Goal: Information Seeking & Learning: Learn about a topic

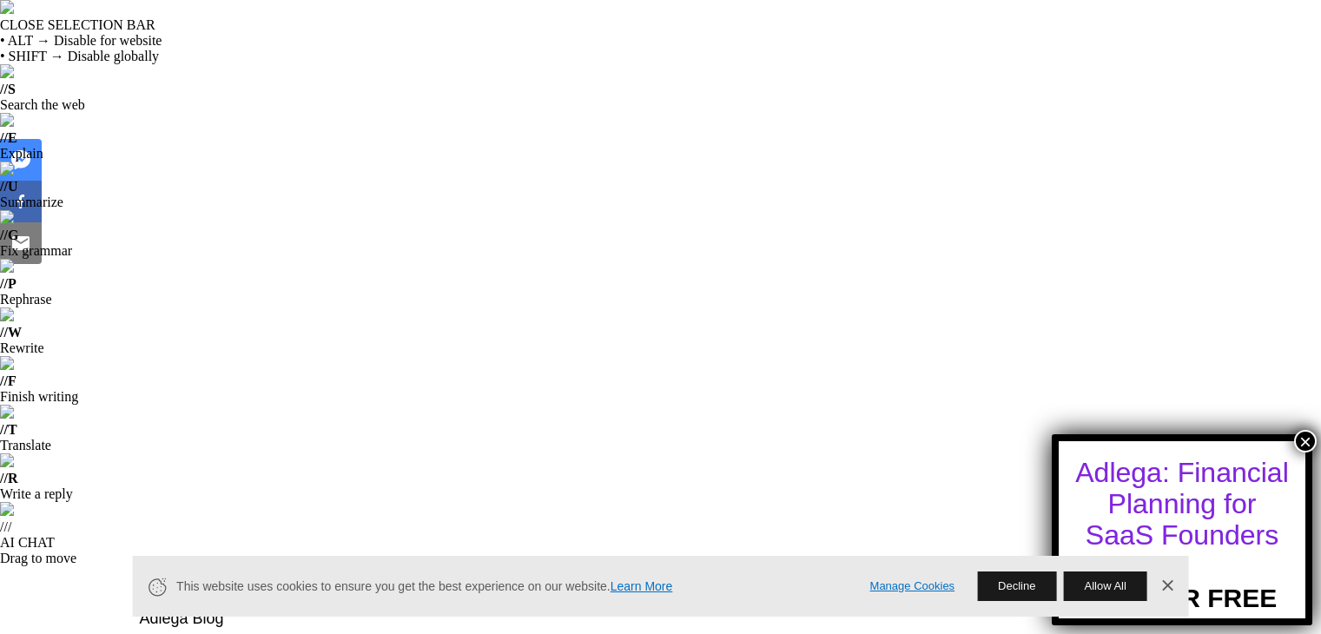
scroll to position [1476, 0]
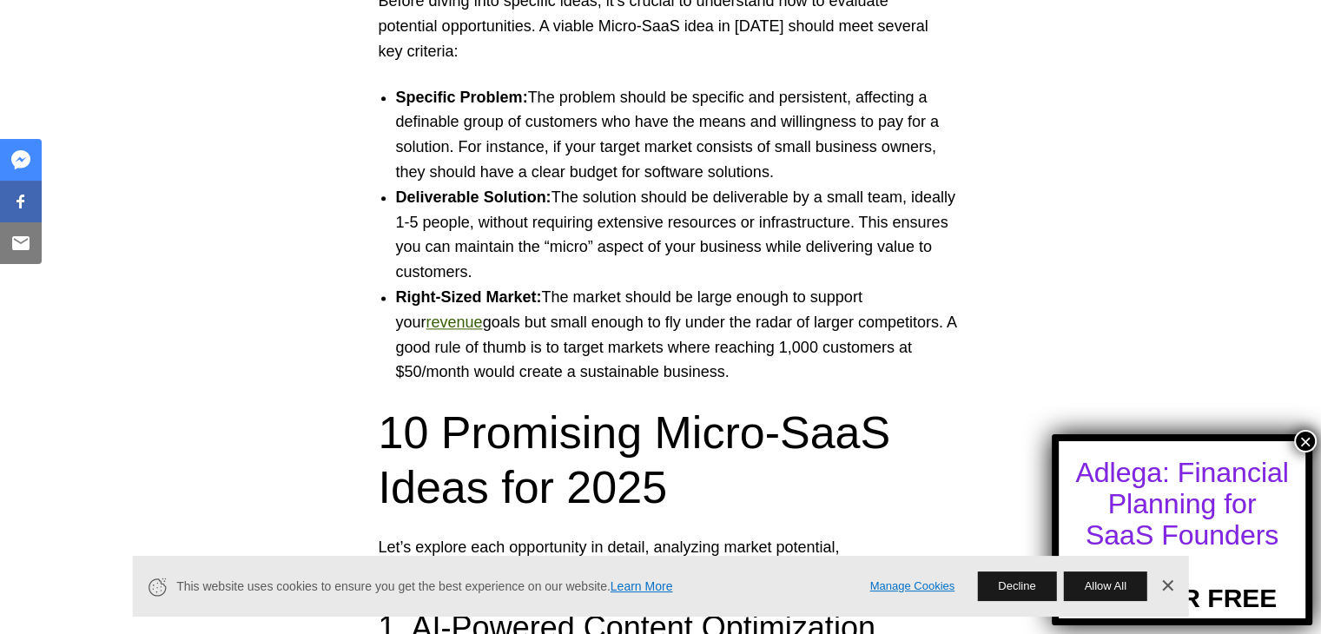
scroll to position [2257, 0]
drag, startPoint x: 621, startPoint y: 386, endPoint x: 604, endPoint y: 383, distance: 16.9
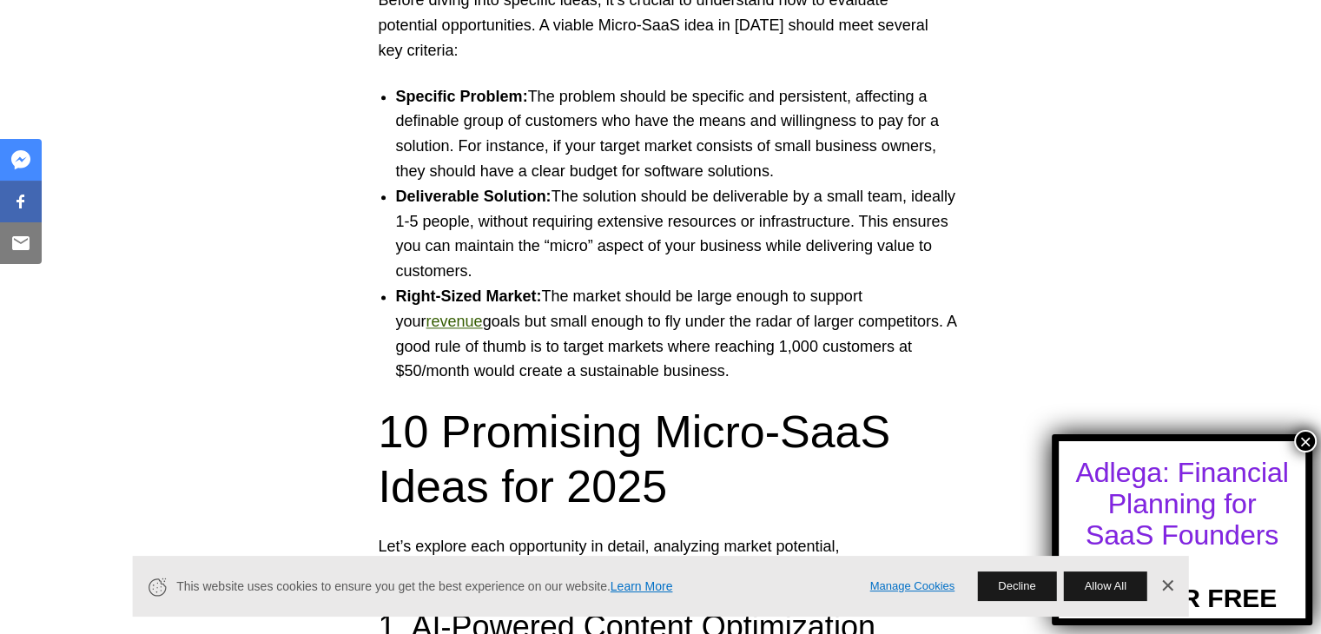
drag, startPoint x: 622, startPoint y: 392, endPoint x: 406, endPoint y: 313, distance: 229.1
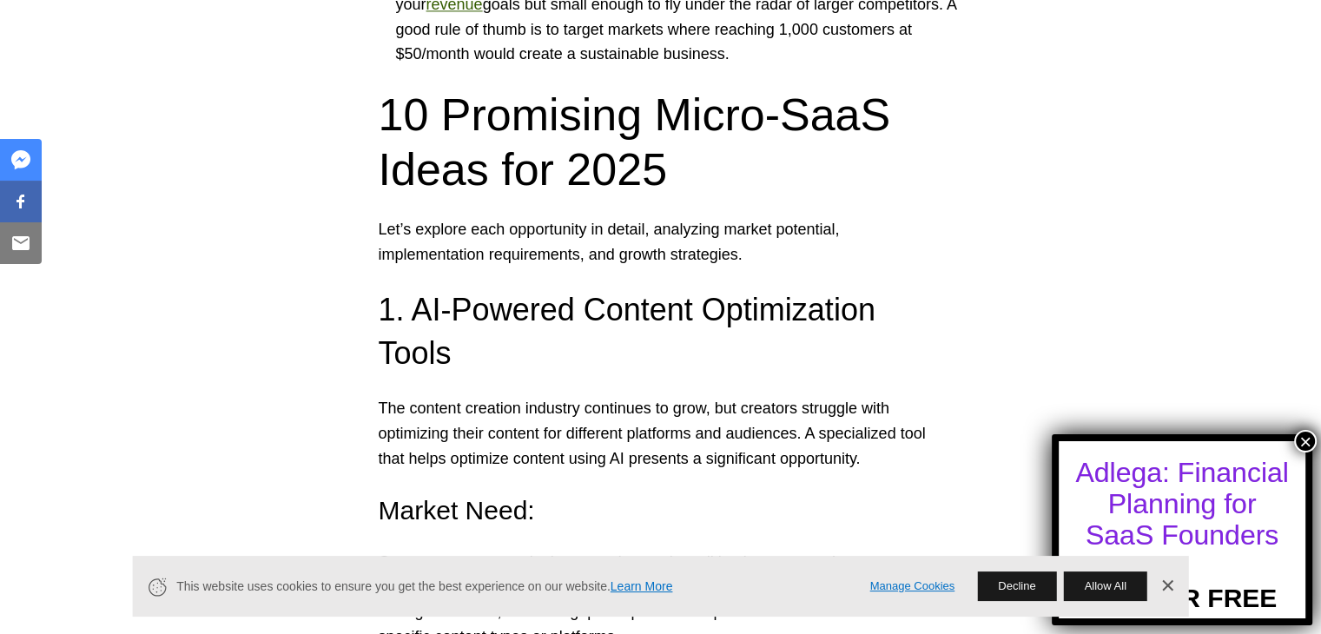
scroll to position [2605, 0]
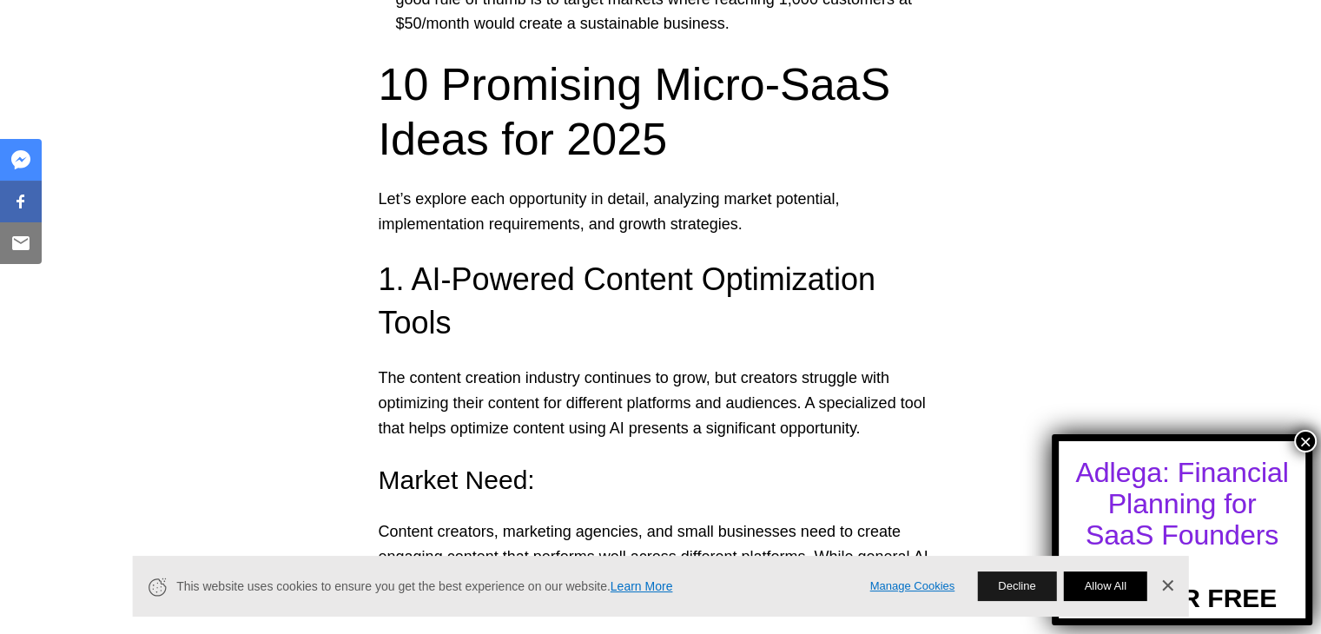
click at [1106, 584] on button "Allow All" at bounding box center [1104, 586] width 83 height 30
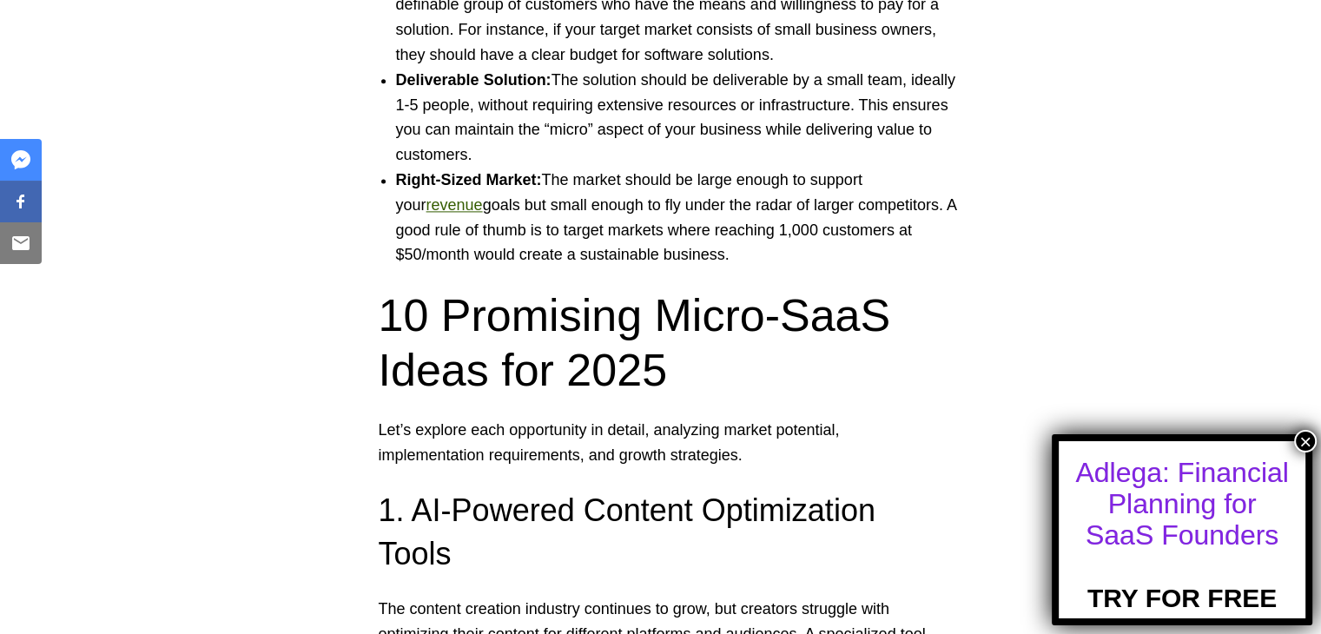
scroll to position [2344, 0]
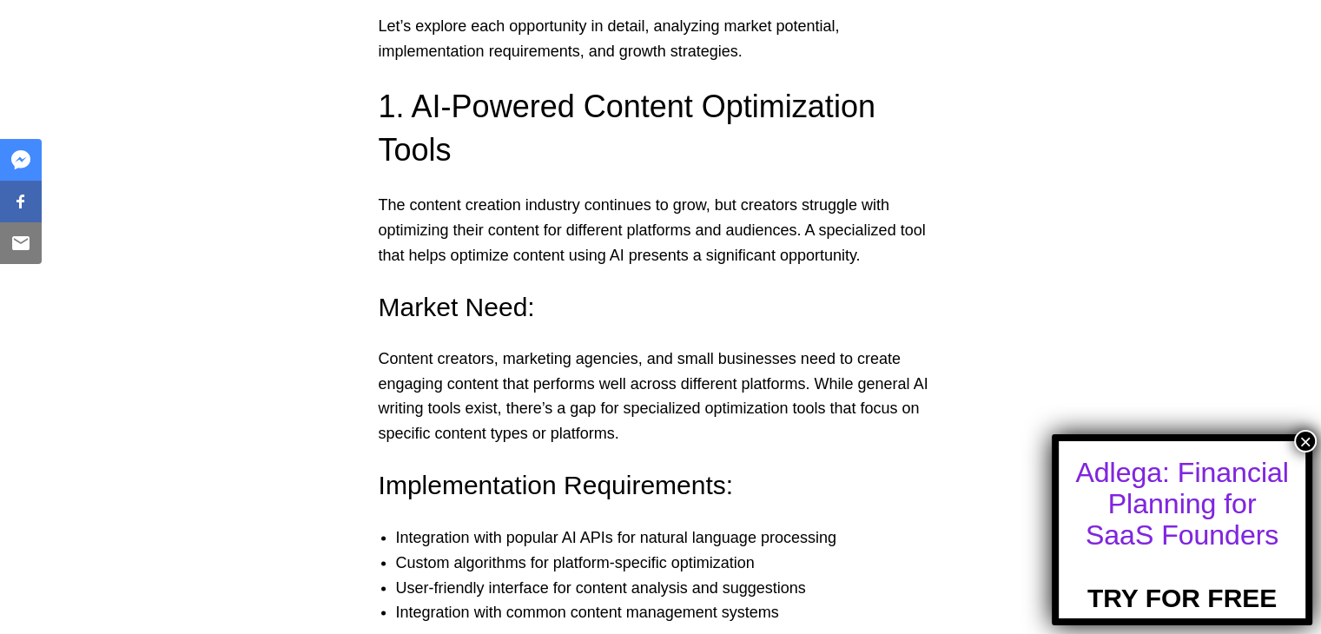
scroll to position [2778, 0]
drag, startPoint x: 586, startPoint y: 241, endPoint x: 583, endPoint y: 251, distance: 11.0
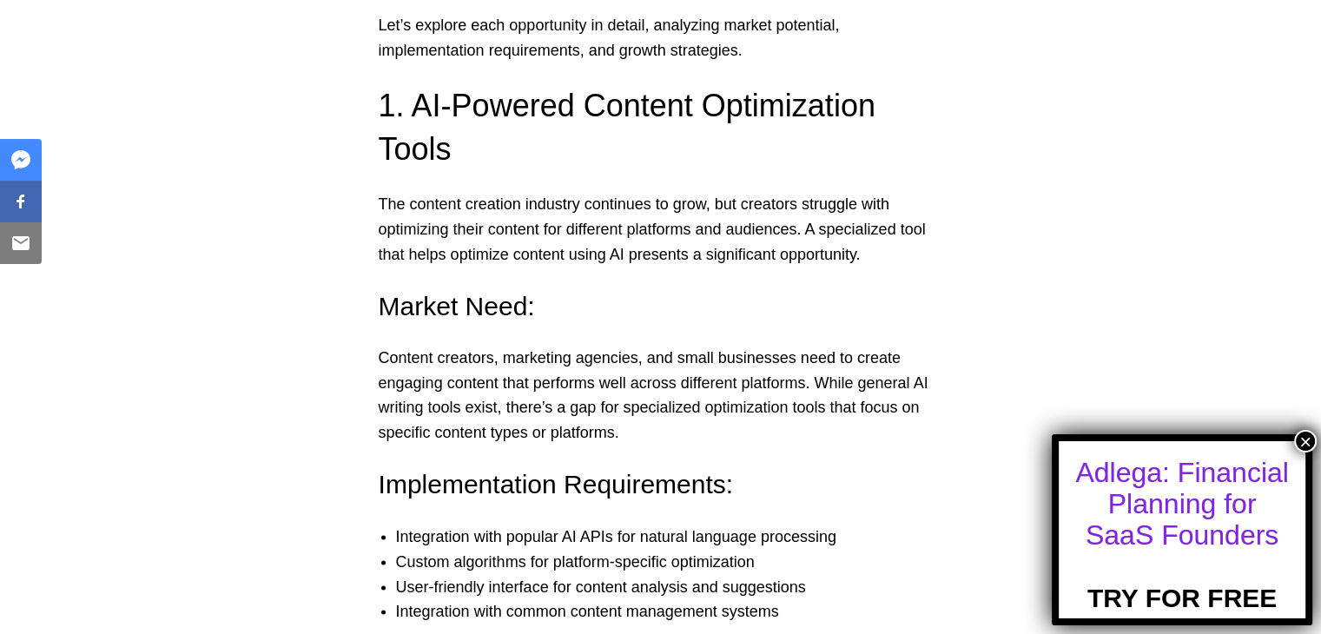
click at [555, 274] on div at bounding box center [555, 274] width 0 height 0
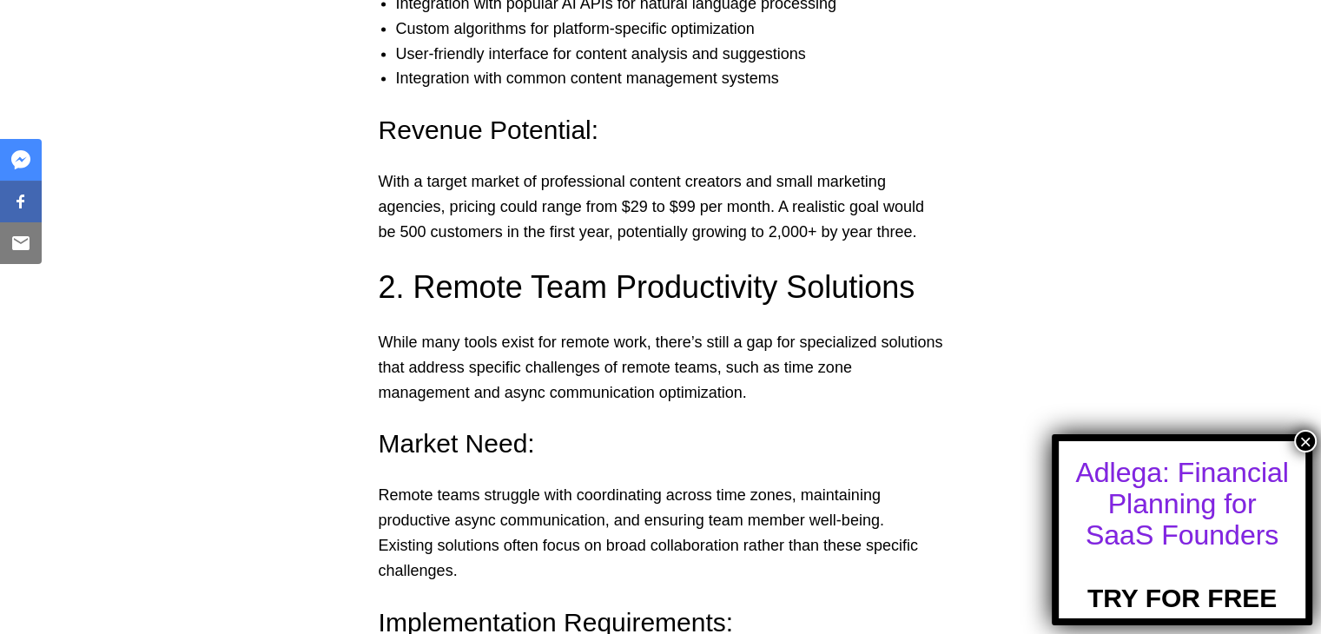
scroll to position [3386, 0]
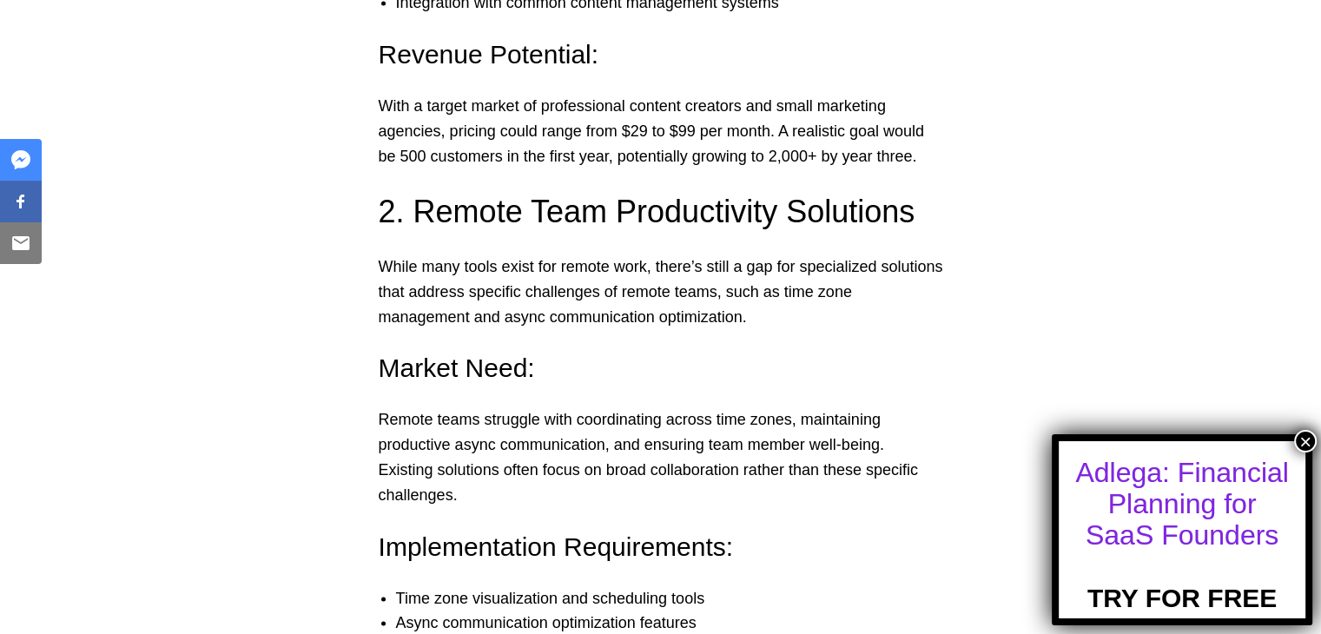
click at [550, 311] on div at bounding box center [550, 311] width 0 height 0
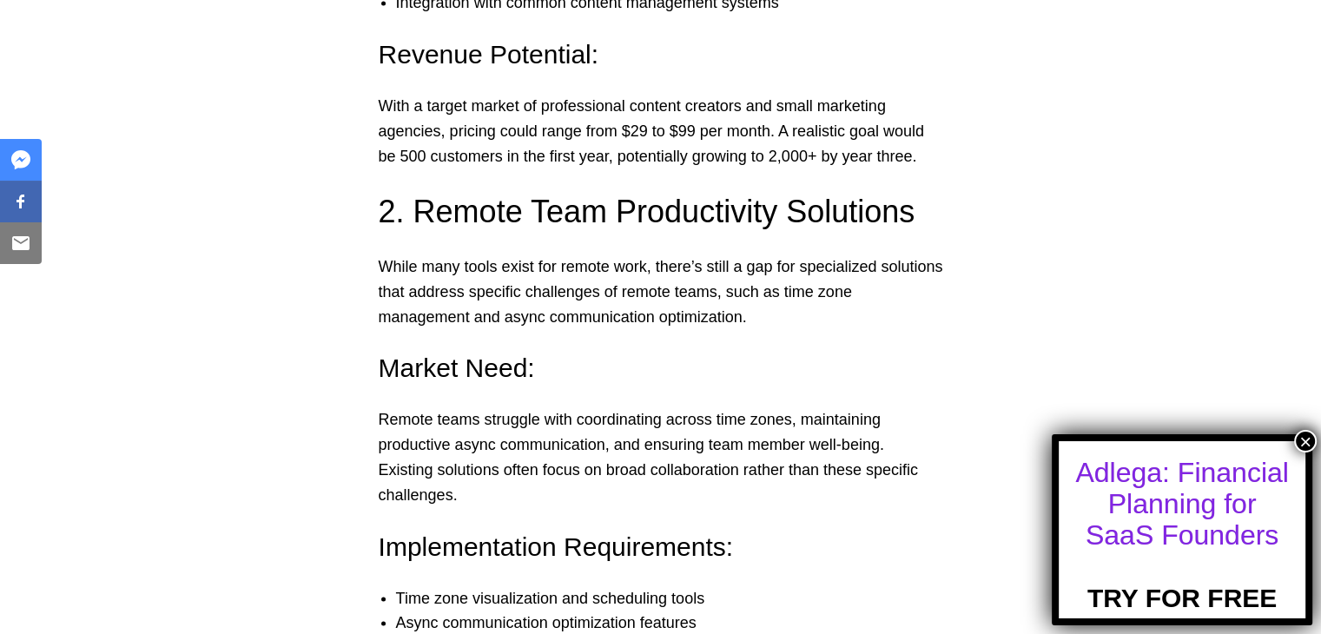
click at [669, 311] on div at bounding box center [669, 311] width 0 height 0
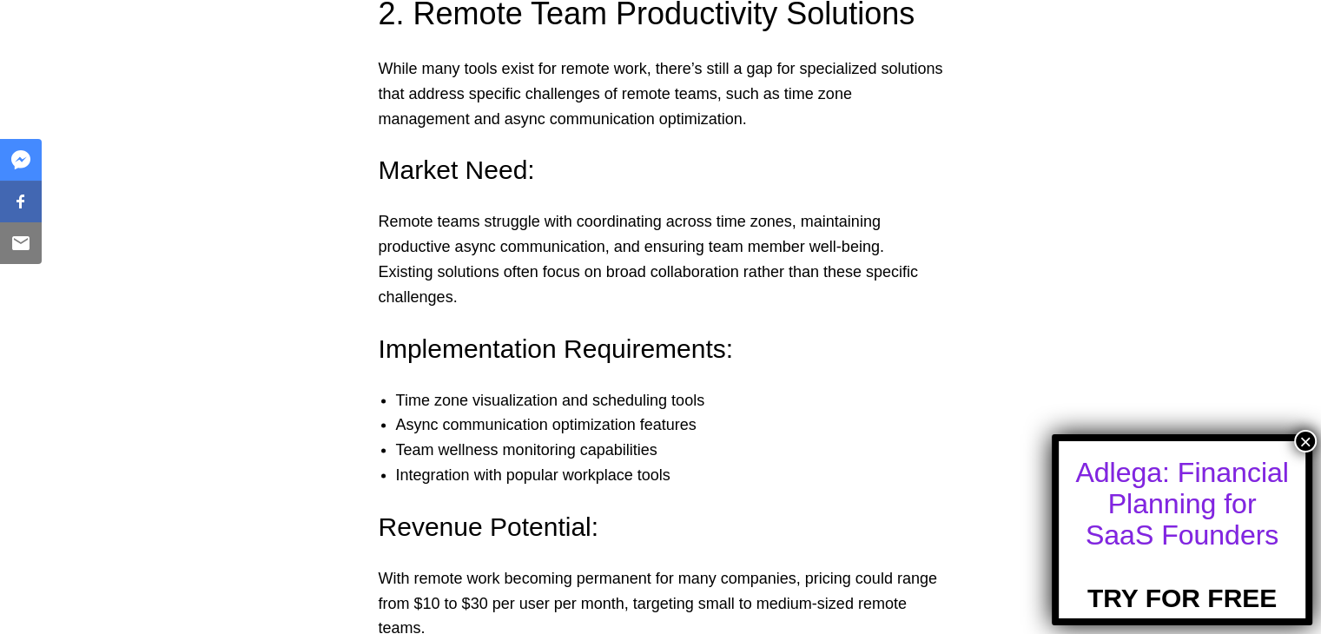
scroll to position [3560, 0]
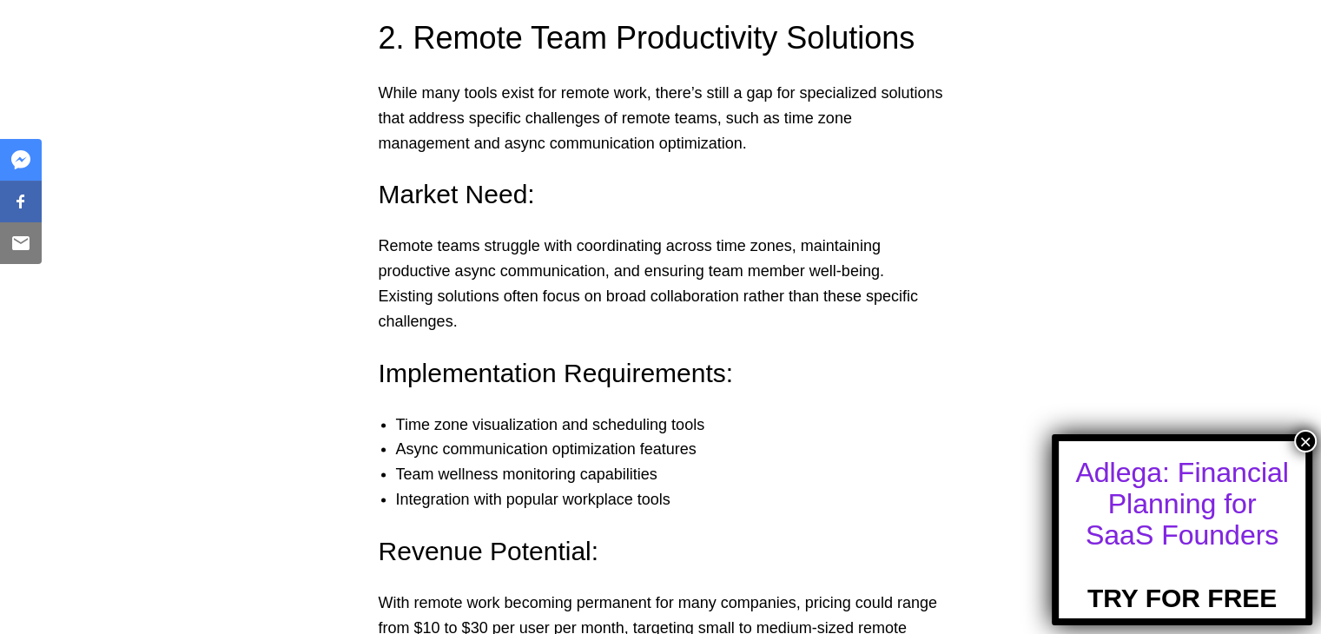
drag, startPoint x: 858, startPoint y: 249, endPoint x: 368, endPoint y: 166, distance: 496.7
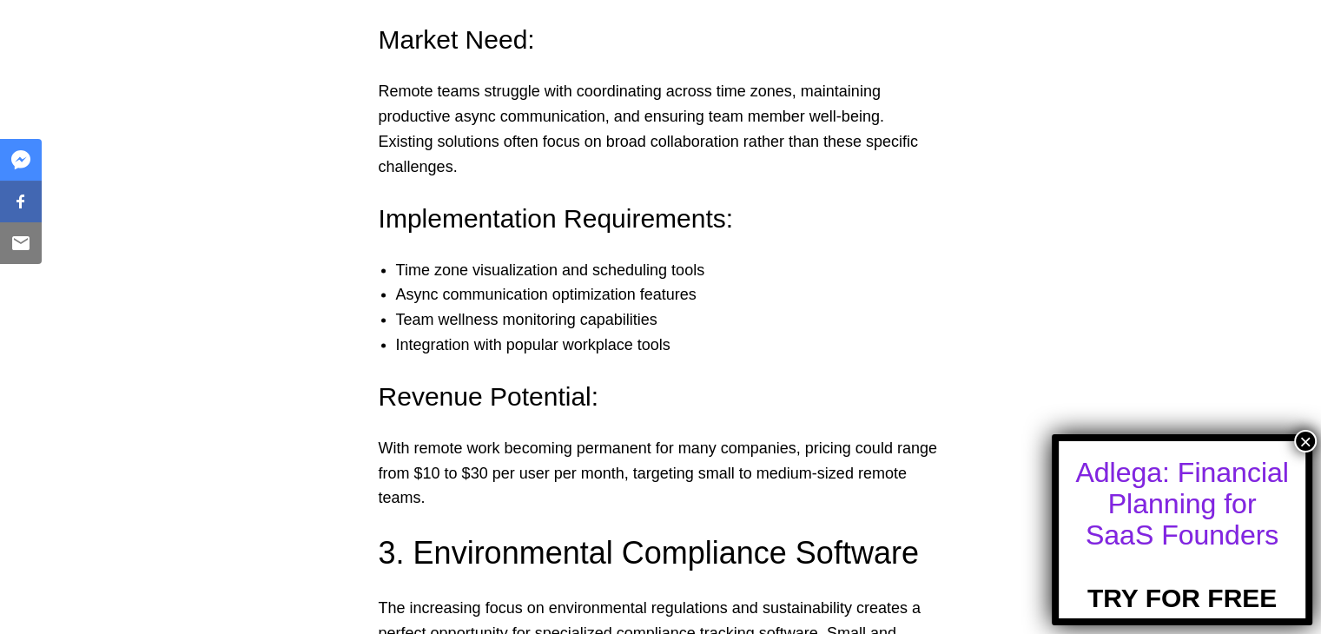
scroll to position [3734, 0]
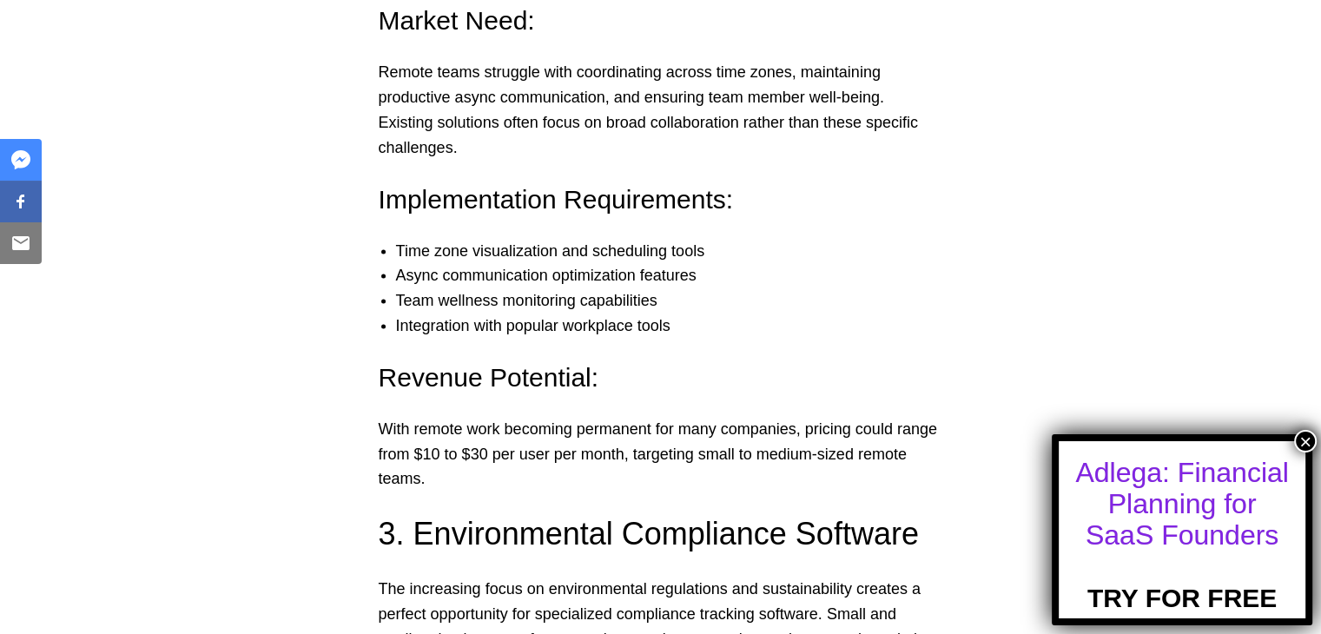
click at [531, 344] on div at bounding box center [531, 344] width 0 height 0
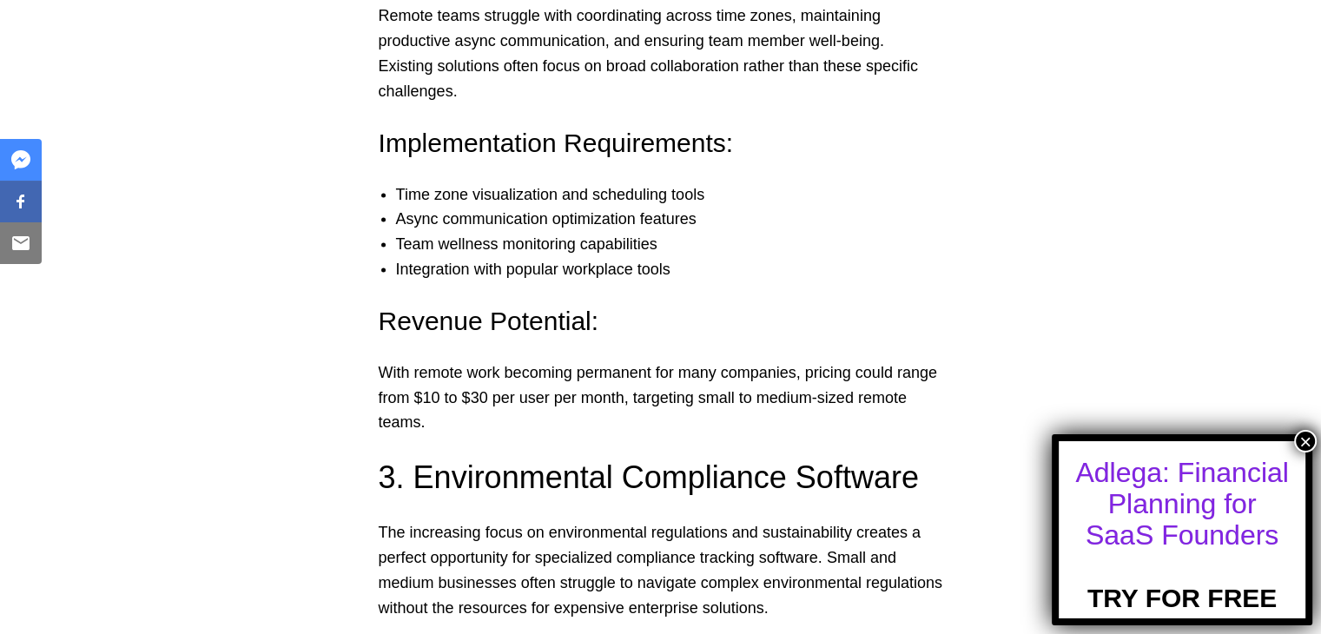
scroll to position [3820, 0]
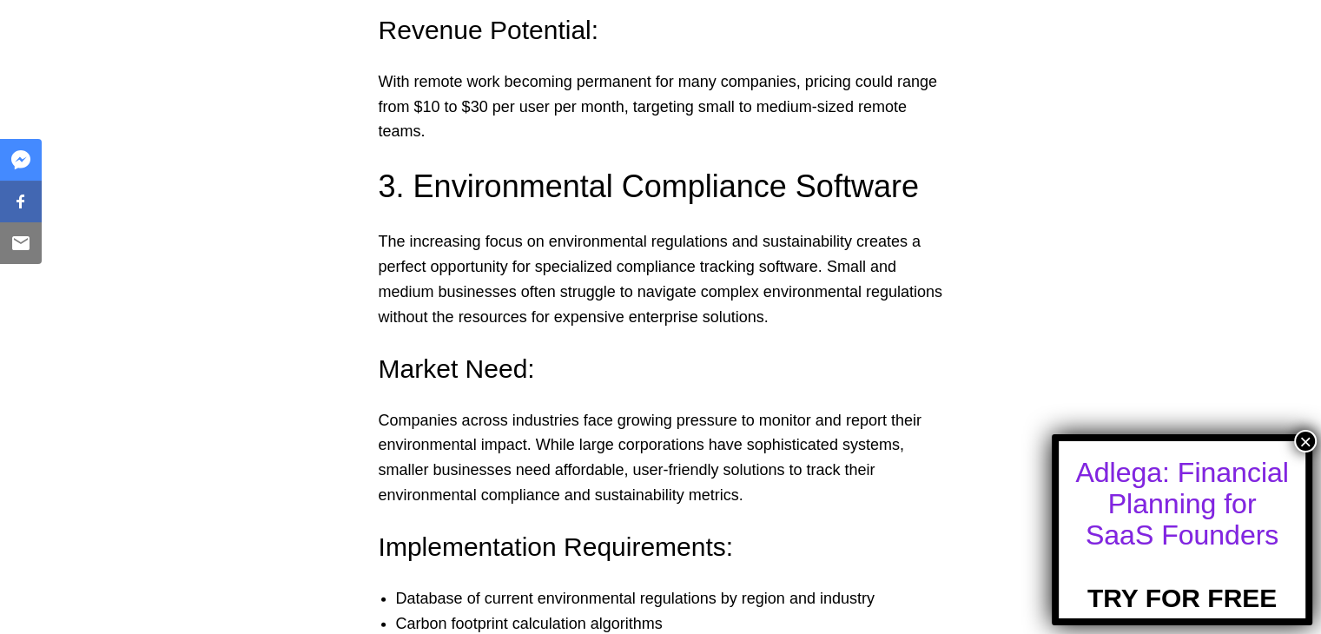
scroll to position [4168, 0]
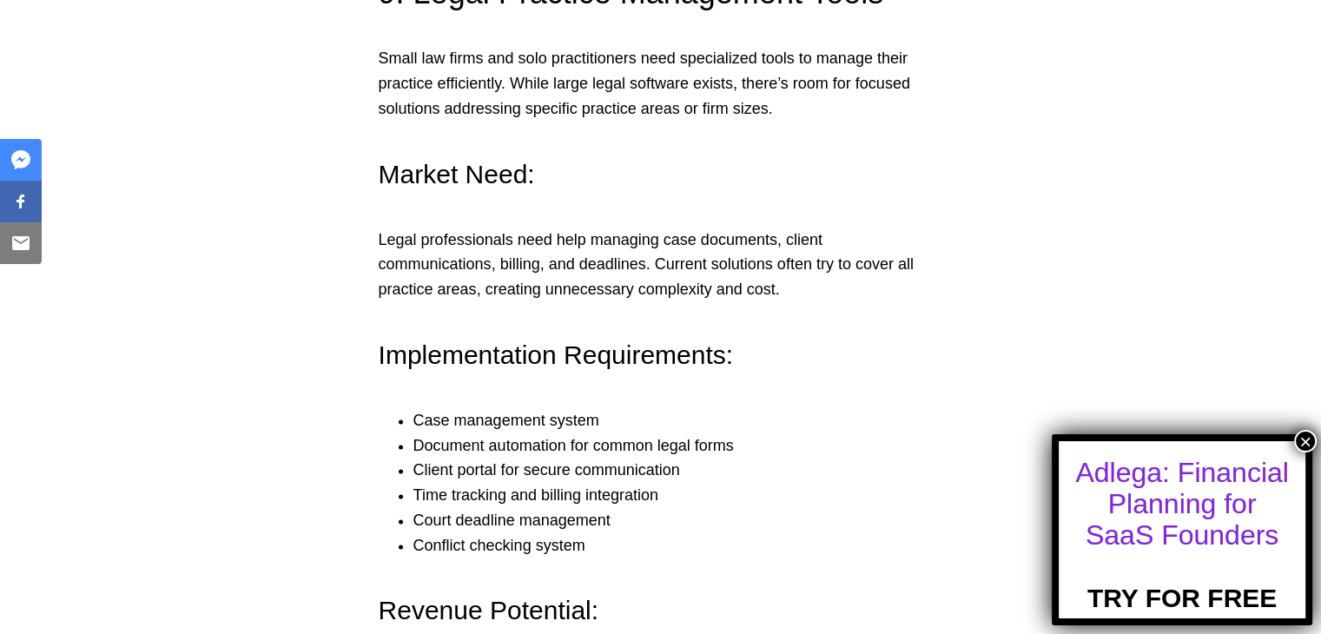
scroll to position [8769, 0]
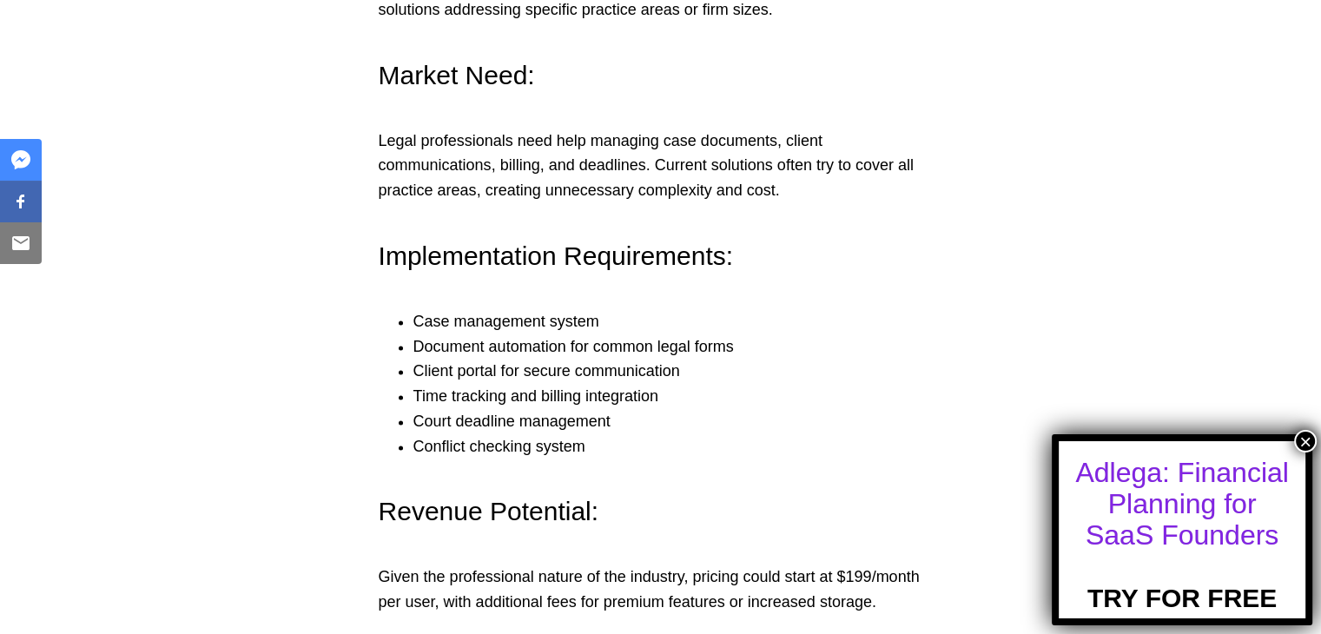
click at [1305, 439] on button "×" at bounding box center [1305, 441] width 23 height 23
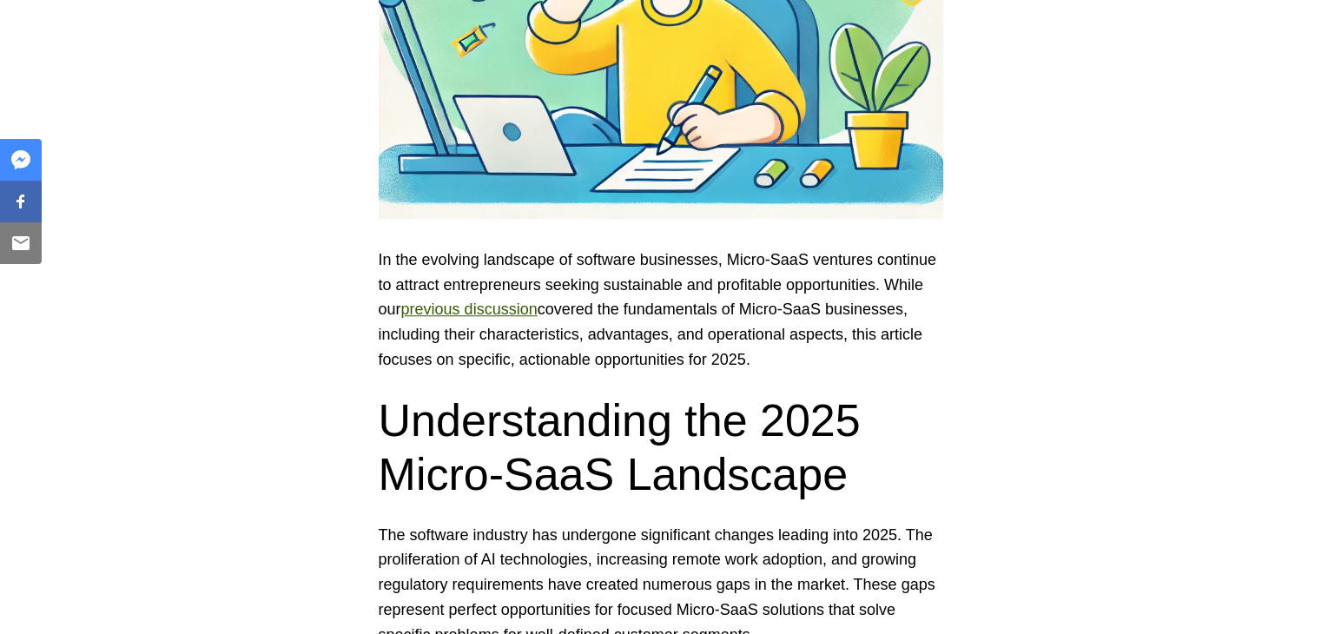
scroll to position [868, 0]
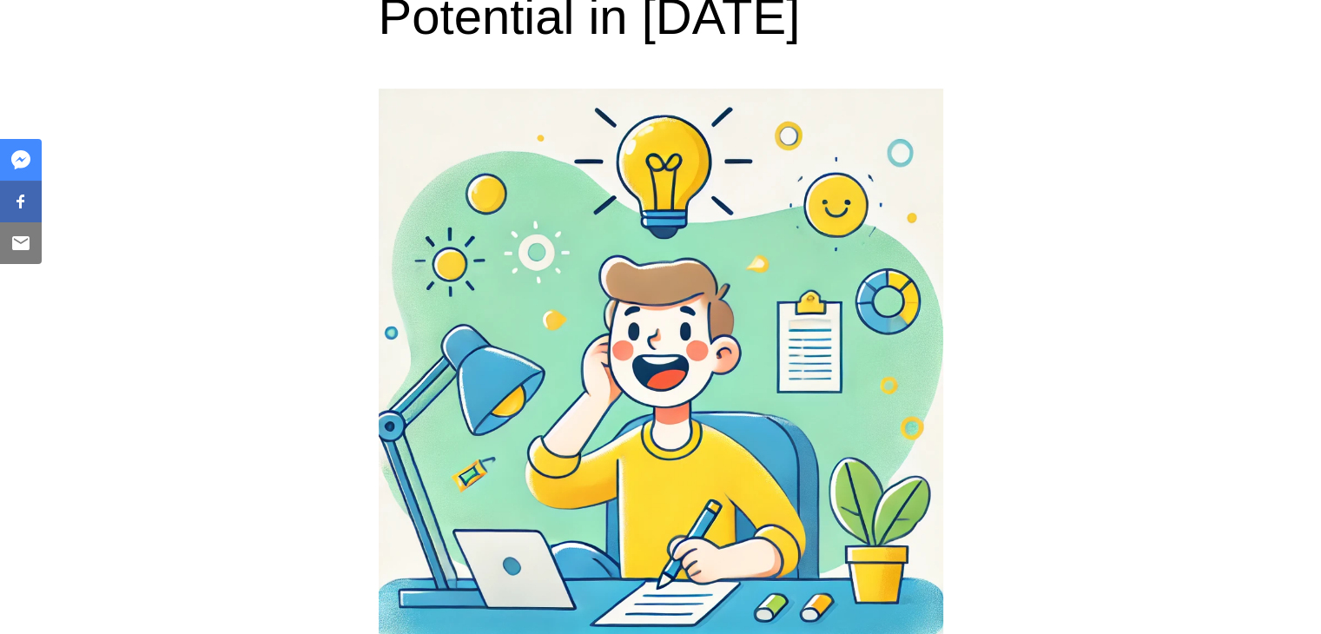
click at [570, 372] on div at bounding box center [570, 372] width 0 height 0
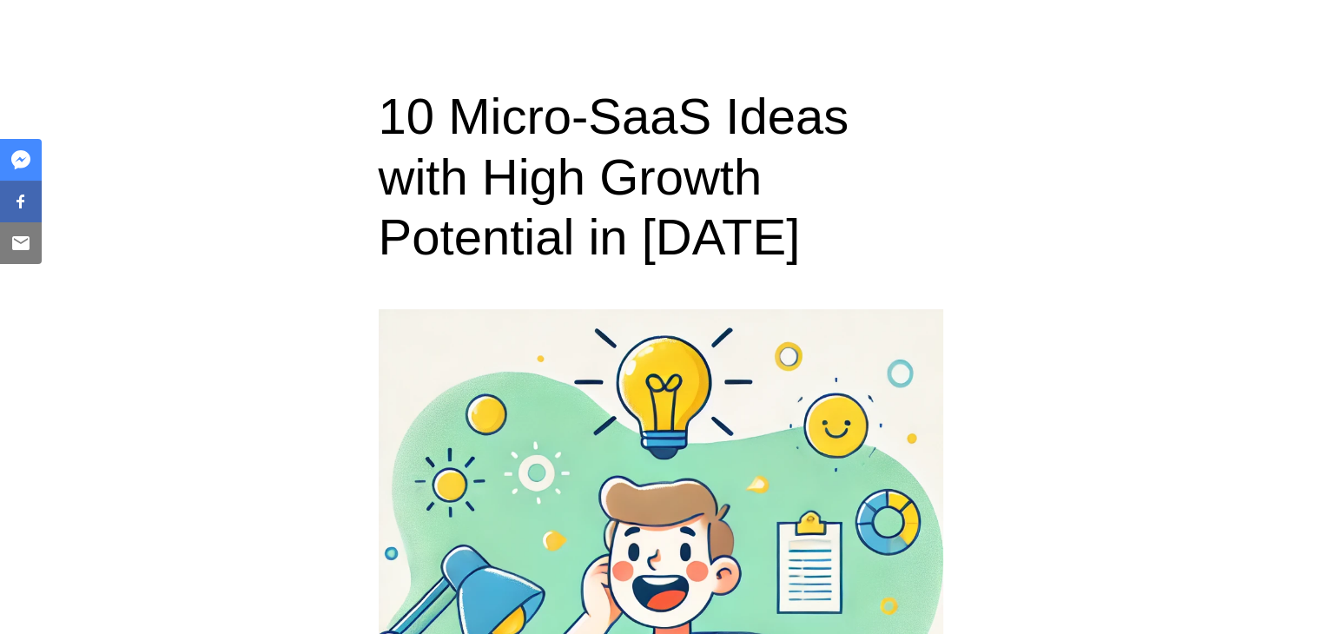
scroll to position [521, 0]
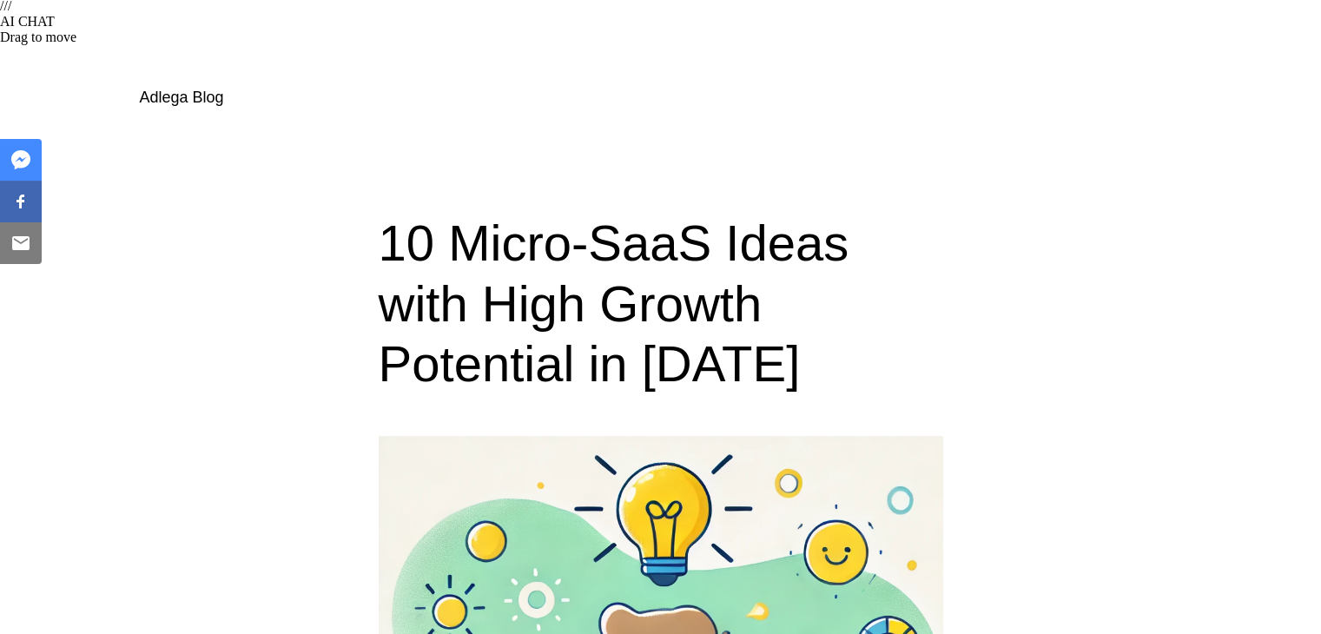
drag, startPoint x: 905, startPoint y: 133, endPoint x: 1011, endPoint y: 187, distance: 118.8
drag, startPoint x: 1028, startPoint y: 315, endPoint x: 1042, endPoint y: 342, distance: 30.3
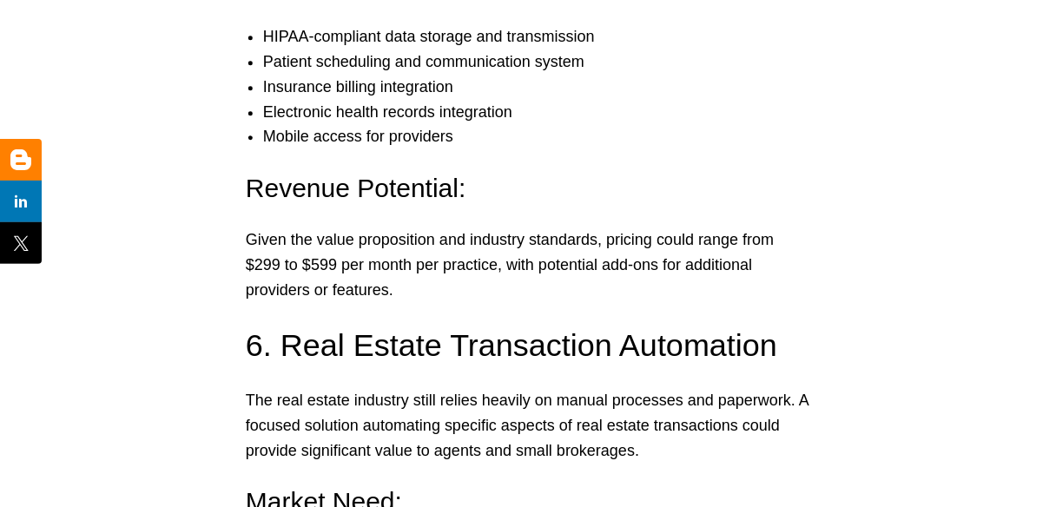
scroll to position [6161, 0]
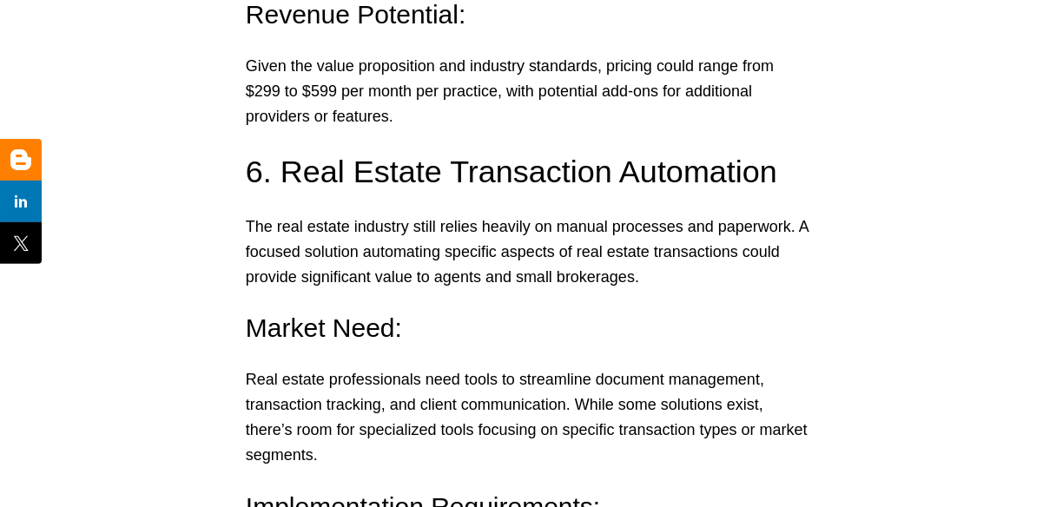
scroll to position [6370, 0]
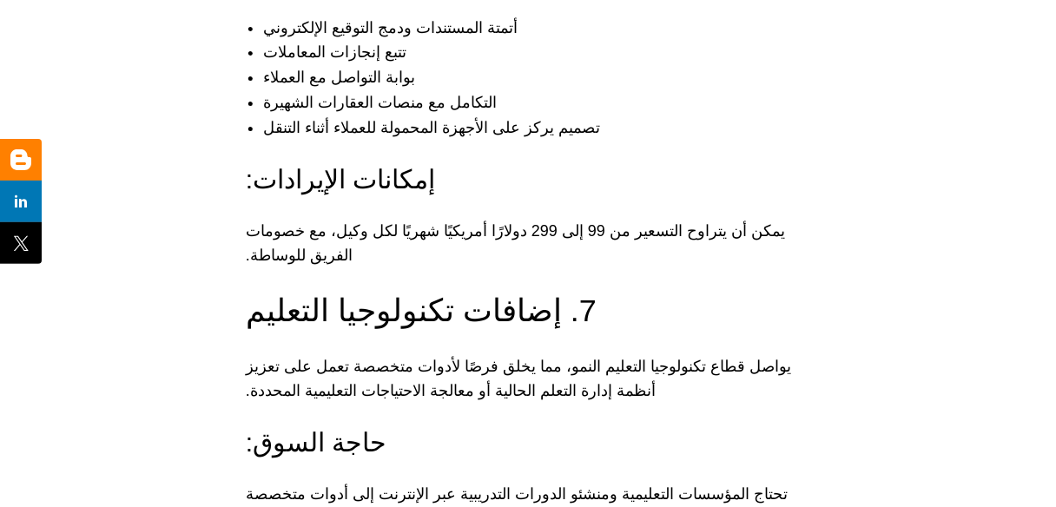
scroll to position [6165, 0]
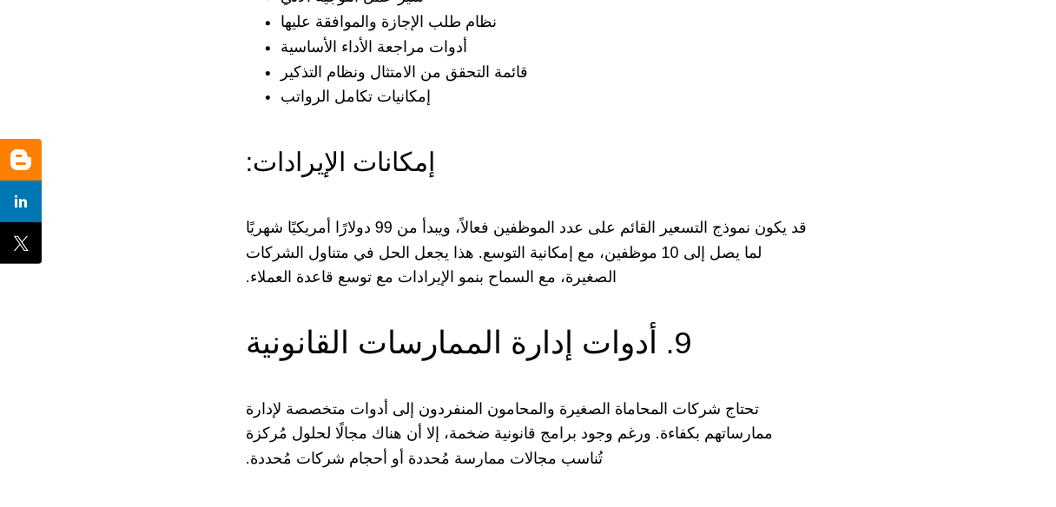
scroll to position [7971, 0]
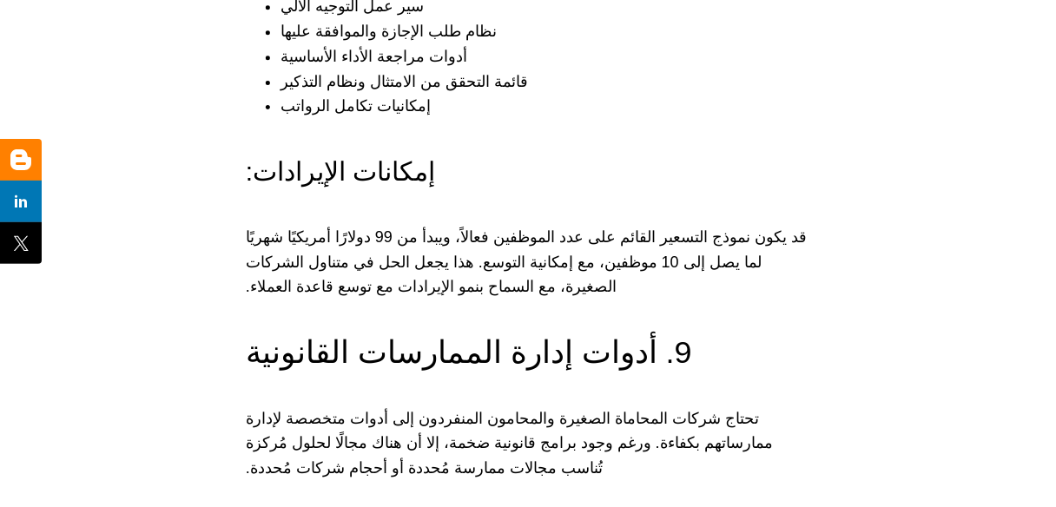
drag, startPoint x: 741, startPoint y: 133, endPoint x: 671, endPoint y: 65, distance: 97.0
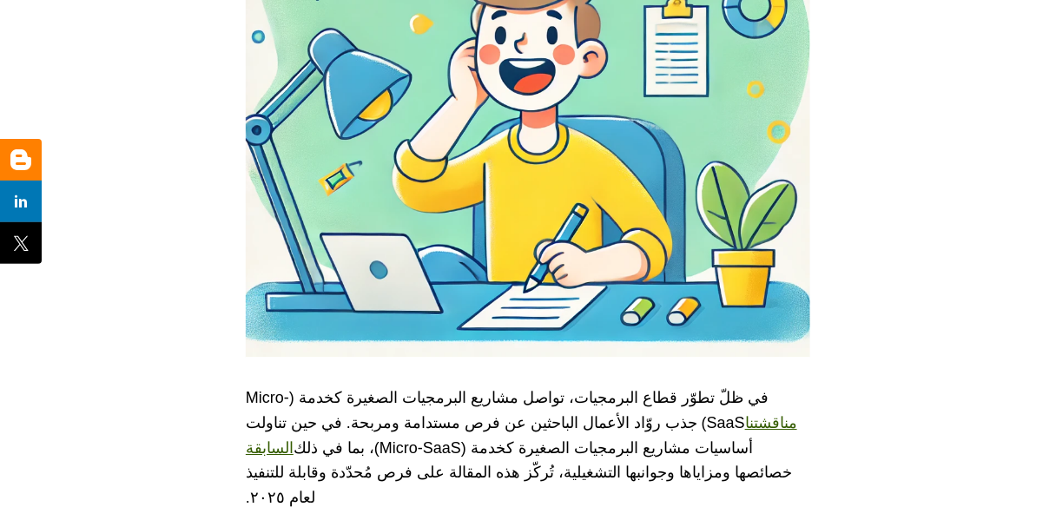
scroll to position [1163, 0]
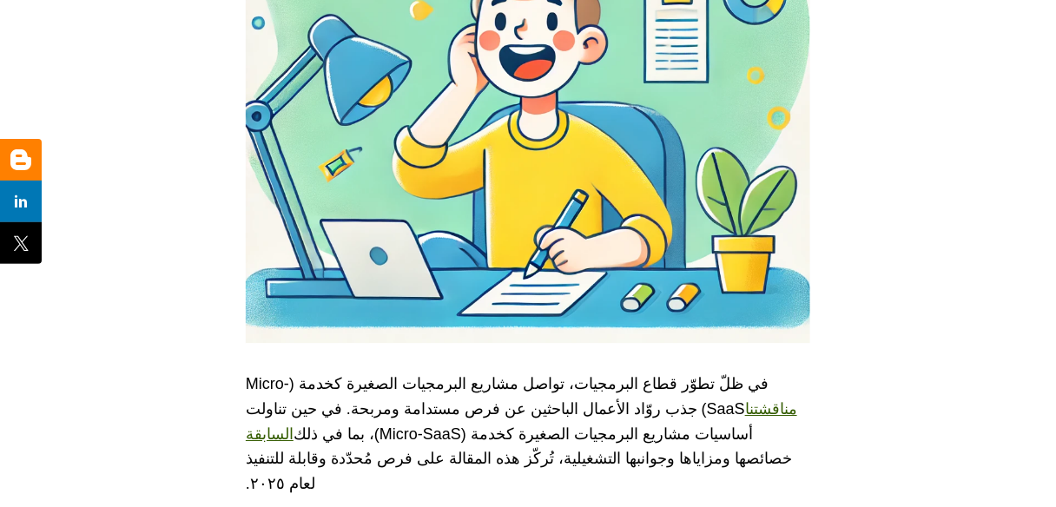
drag, startPoint x: 390, startPoint y: 115, endPoint x: 382, endPoint y: 107, distance: 11.1
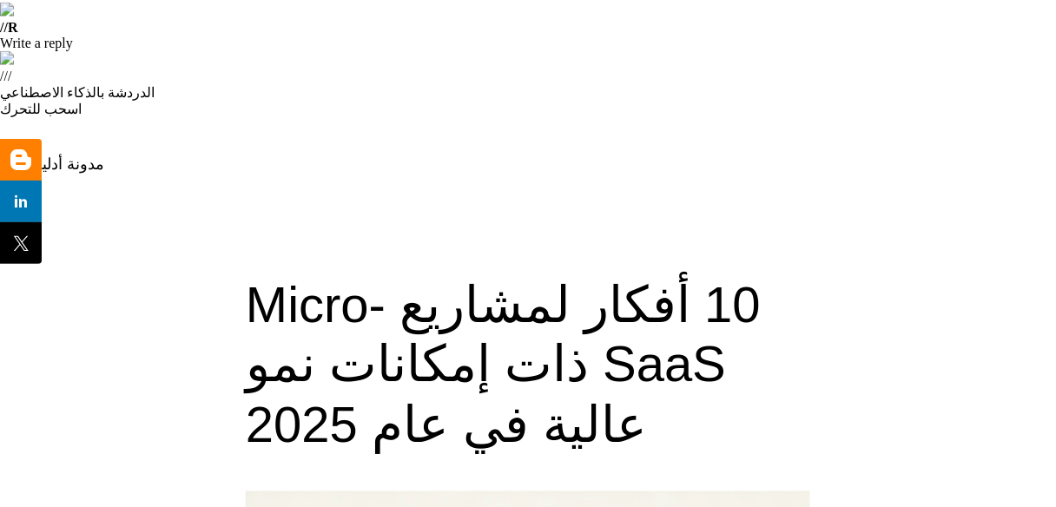
scroll to position [625, 0]
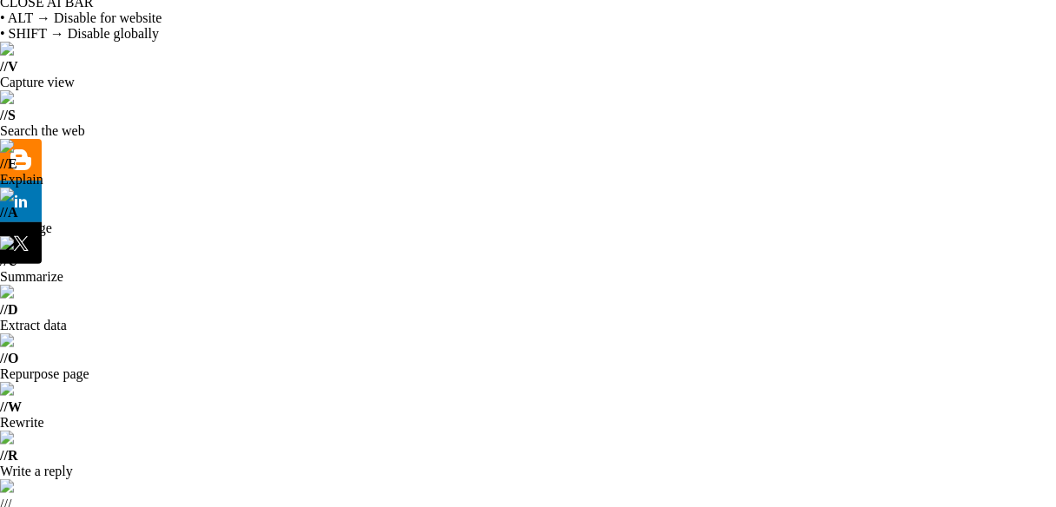
scroll to position [0, 0]
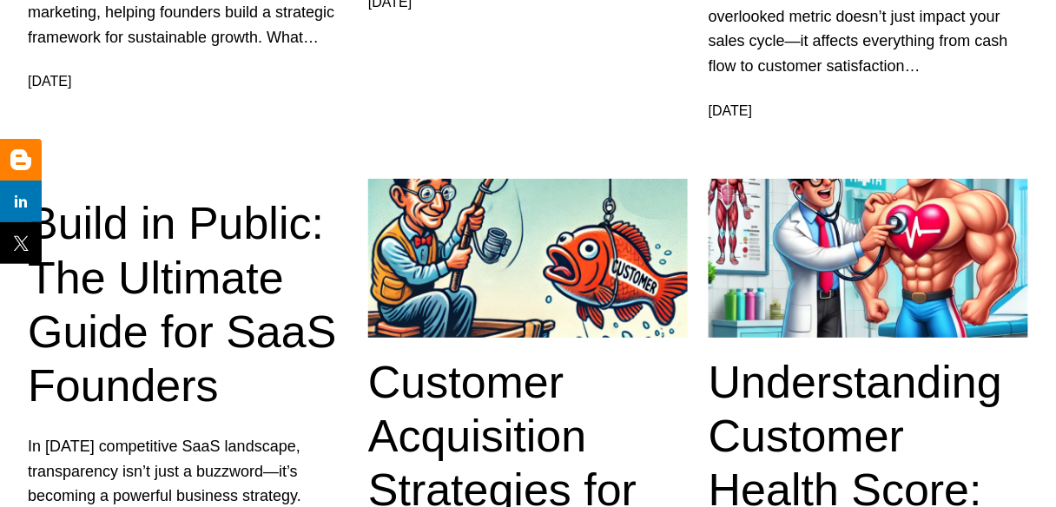
scroll to position [3316, 0]
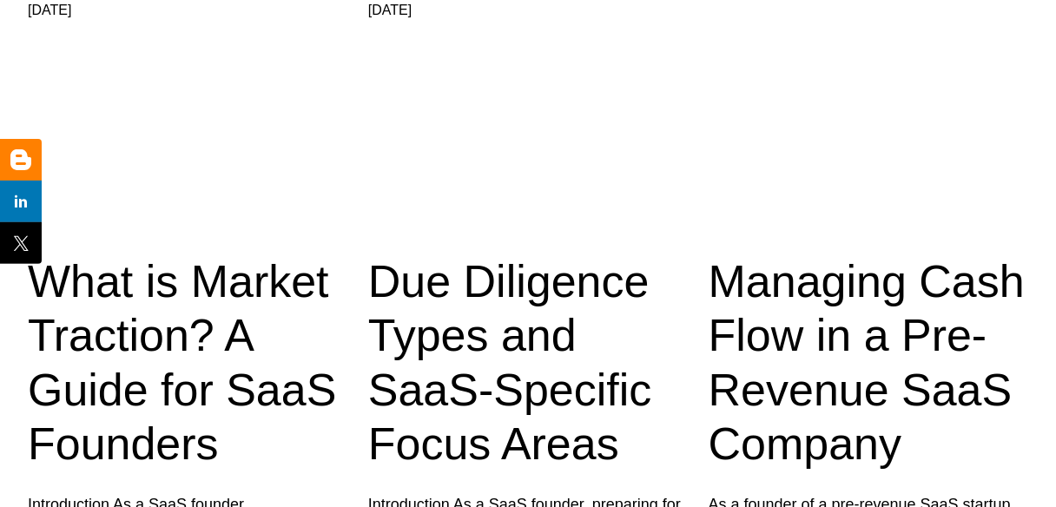
scroll to position [3265, 0]
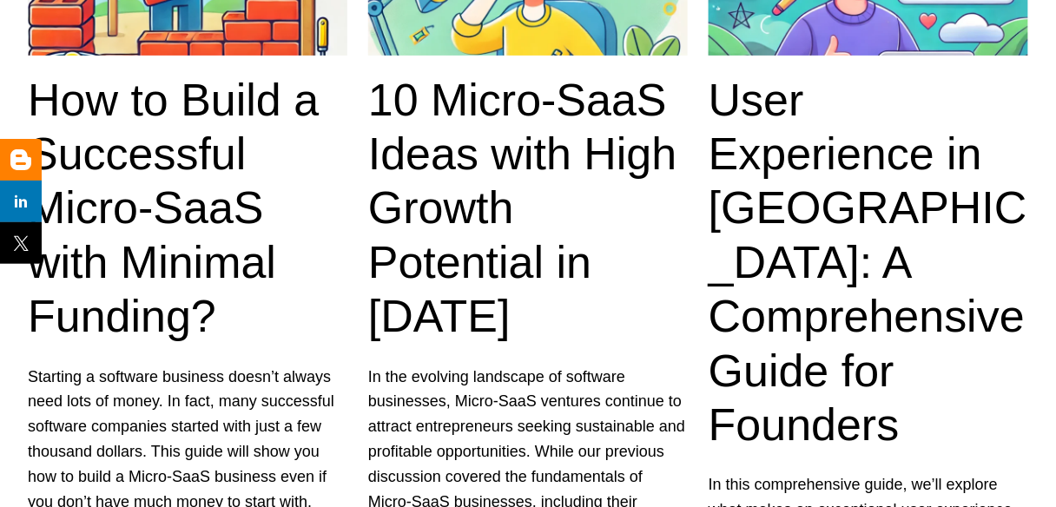
scroll to position [3404, 0]
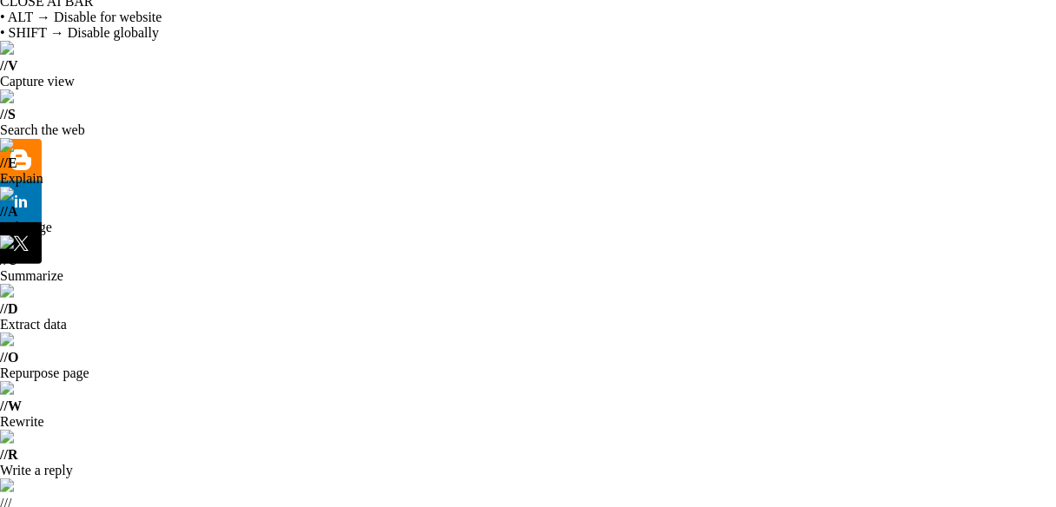
scroll to position [0, 0]
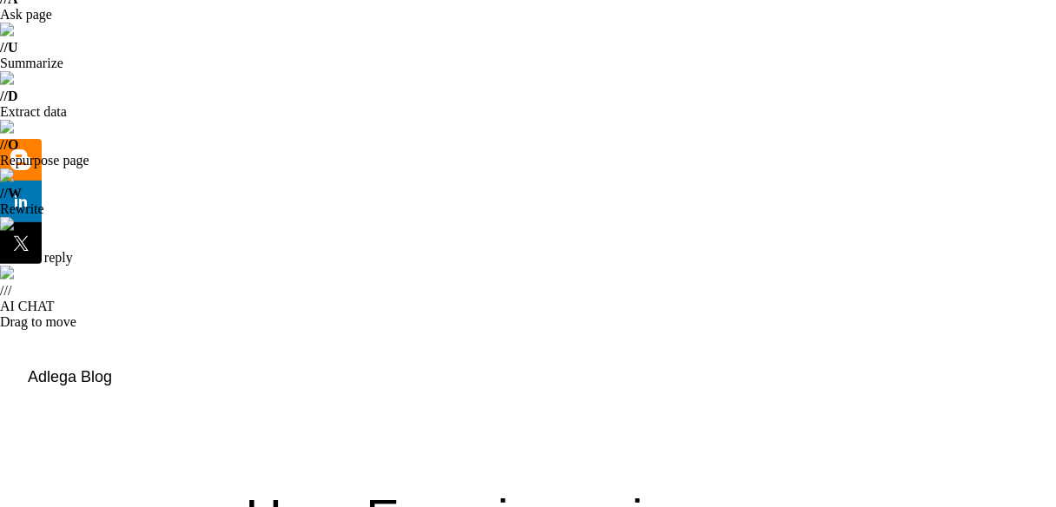
scroll to position [69, 0]
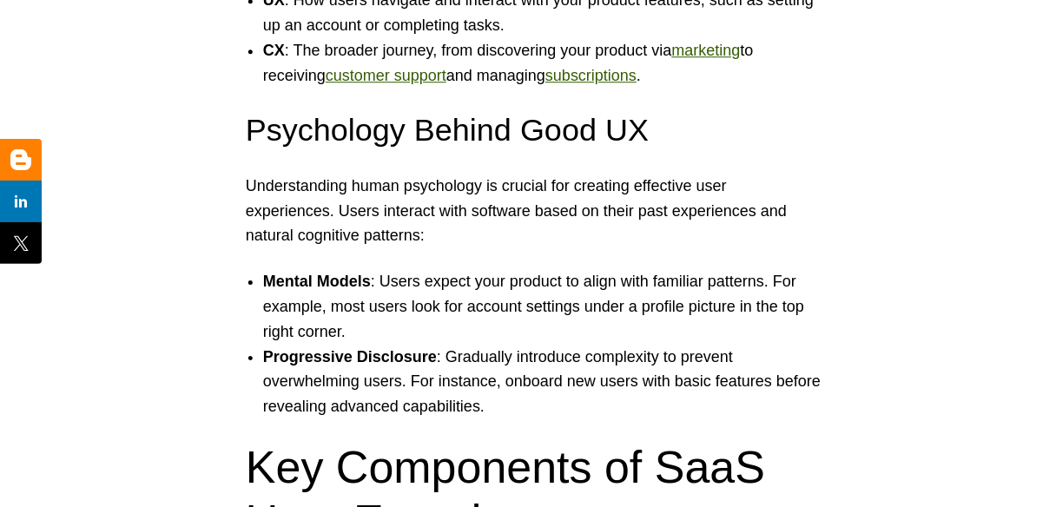
scroll to position [2987, 0]
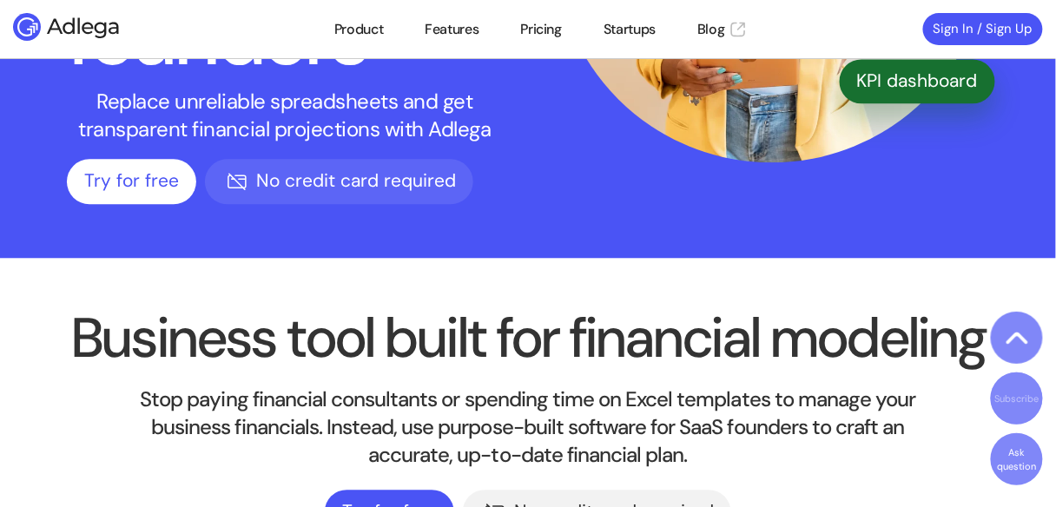
scroll to position [972, 0]
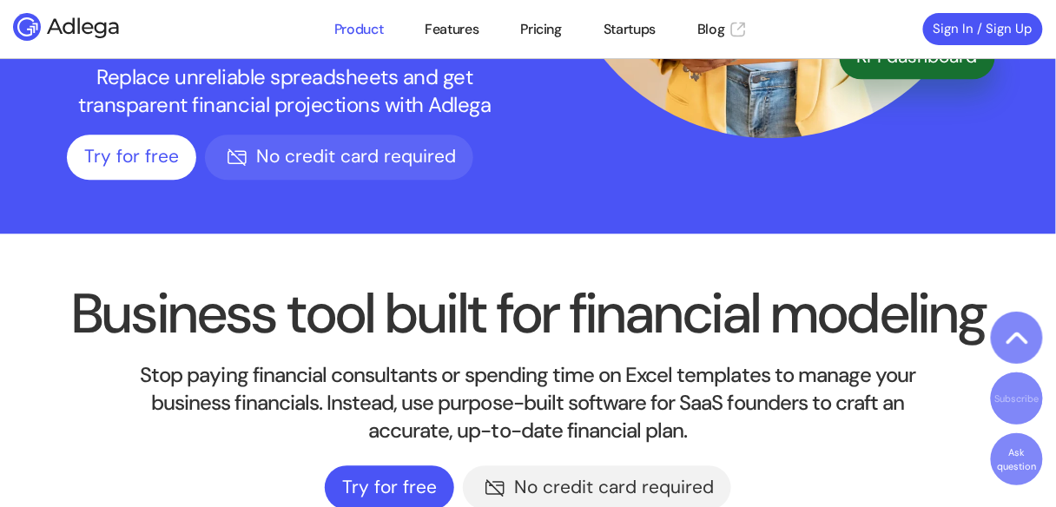
click at [361, 34] on link "Product" at bounding box center [358, 29] width 49 height 21
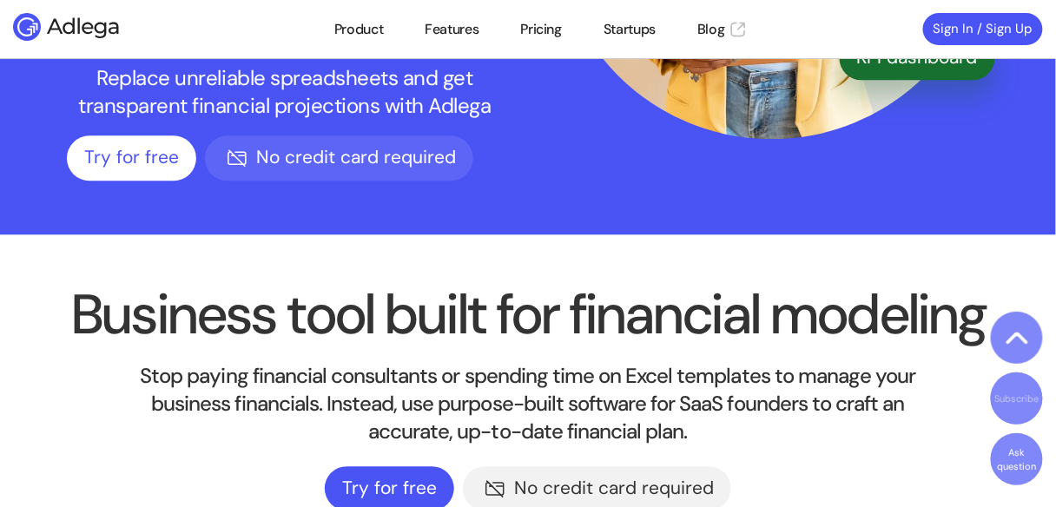
scroll to position [972, 0]
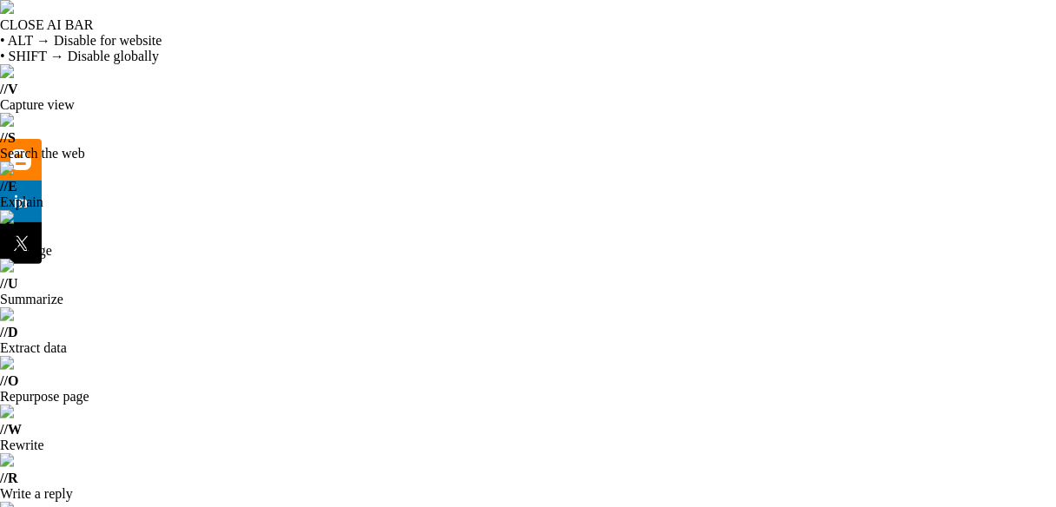
scroll to position [208, 0]
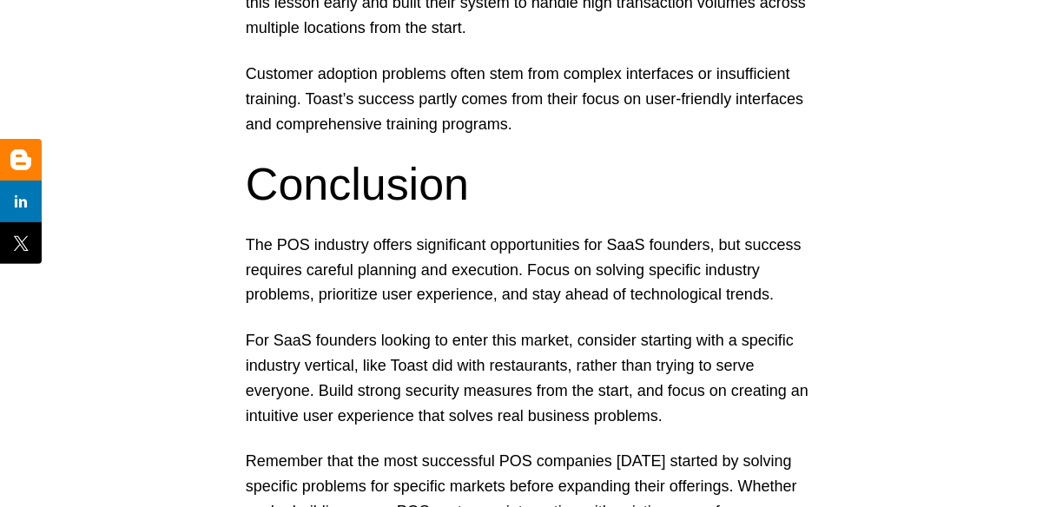
scroll to position [5835, 0]
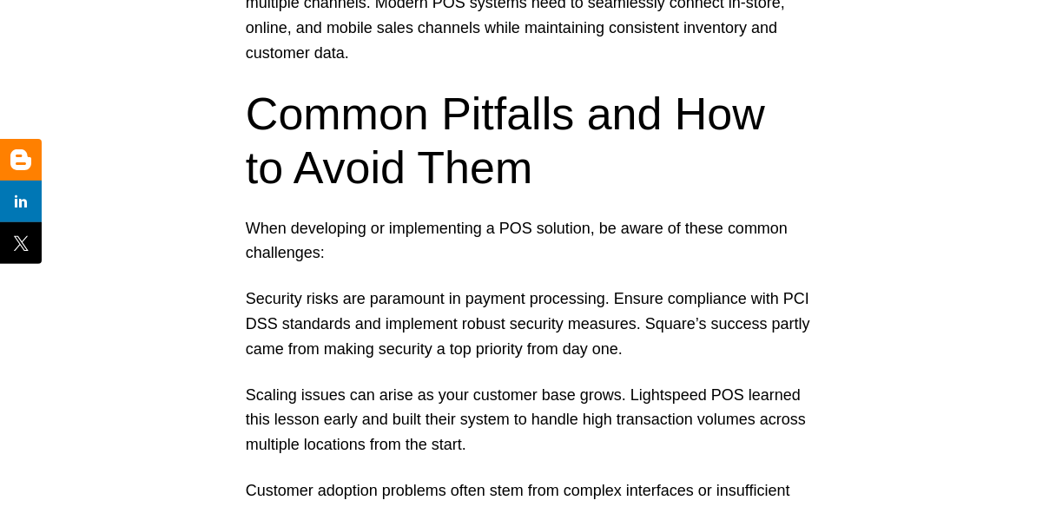
drag, startPoint x: 386, startPoint y: 152, endPoint x: 386, endPoint y: 135, distance: 17.4
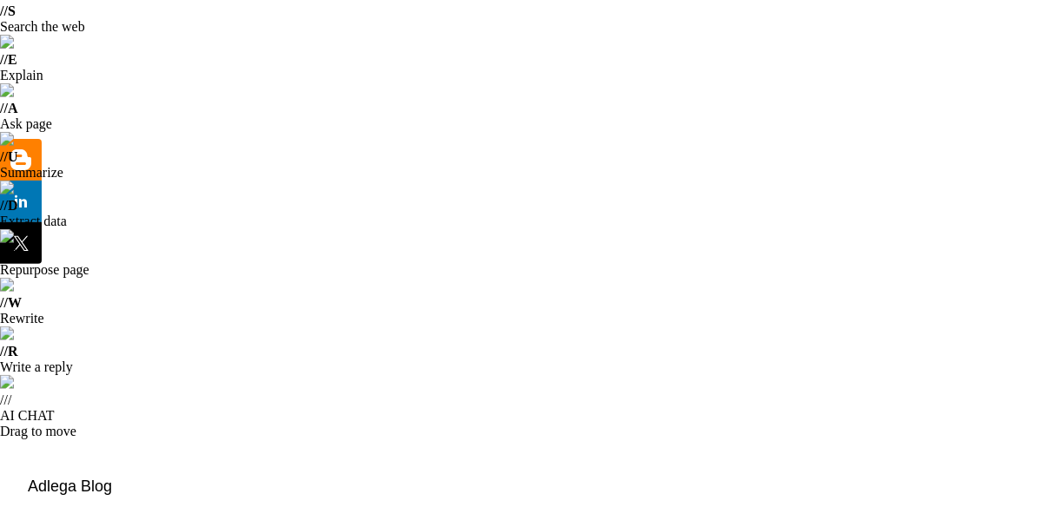
scroll to position [0, 0]
